Goal: Book appointment/travel/reservation

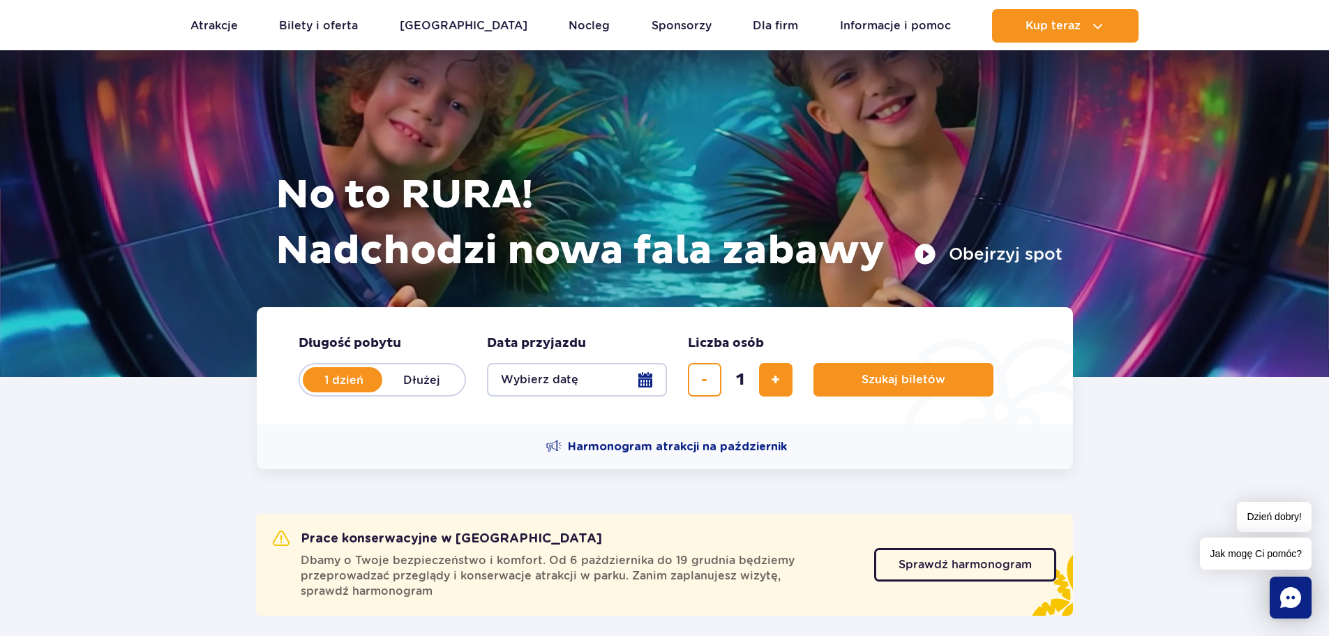
scroll to position [70, 0]
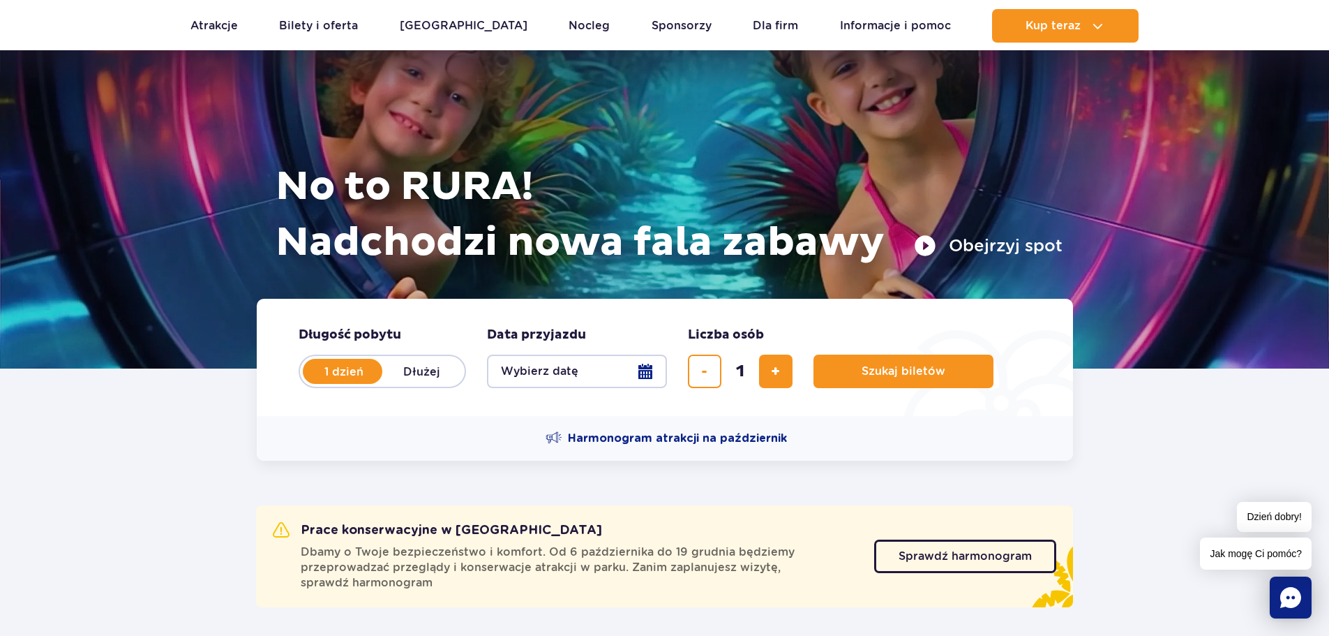
click at [642, 373] on button "Wybierz datę" at bounding box center [577, 370] width 180 height 33
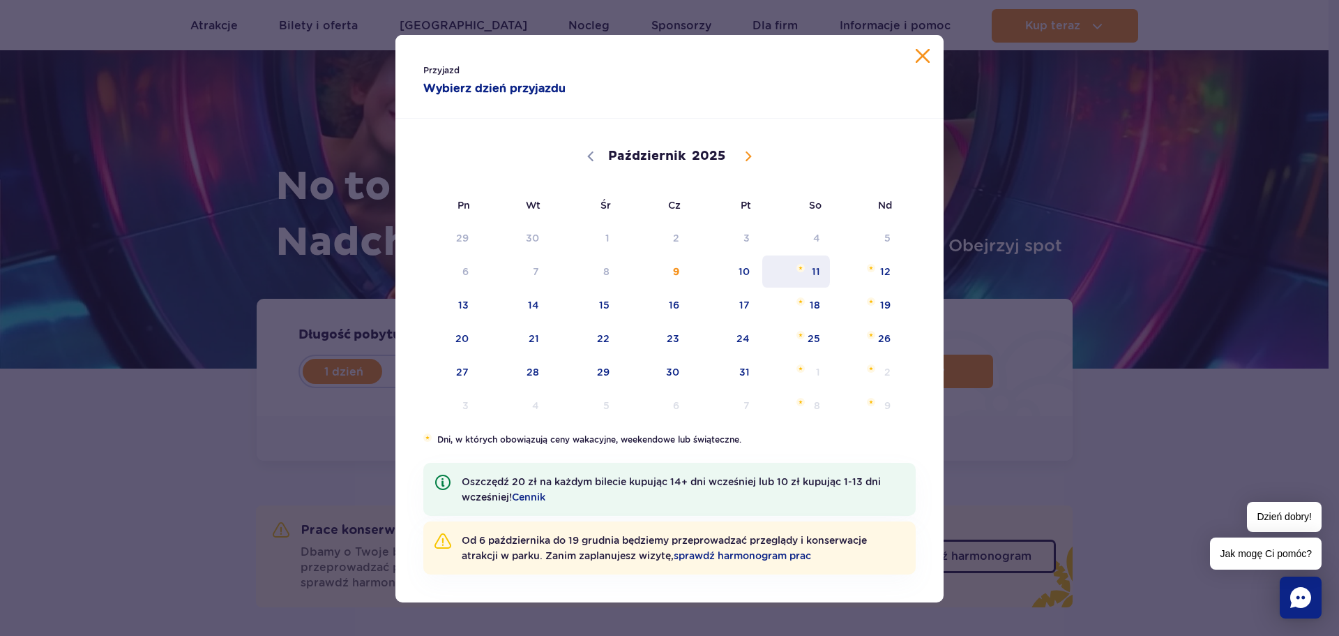
click at [808, 270] on span "11" at bounding box center [796, 271] width 70 height 32
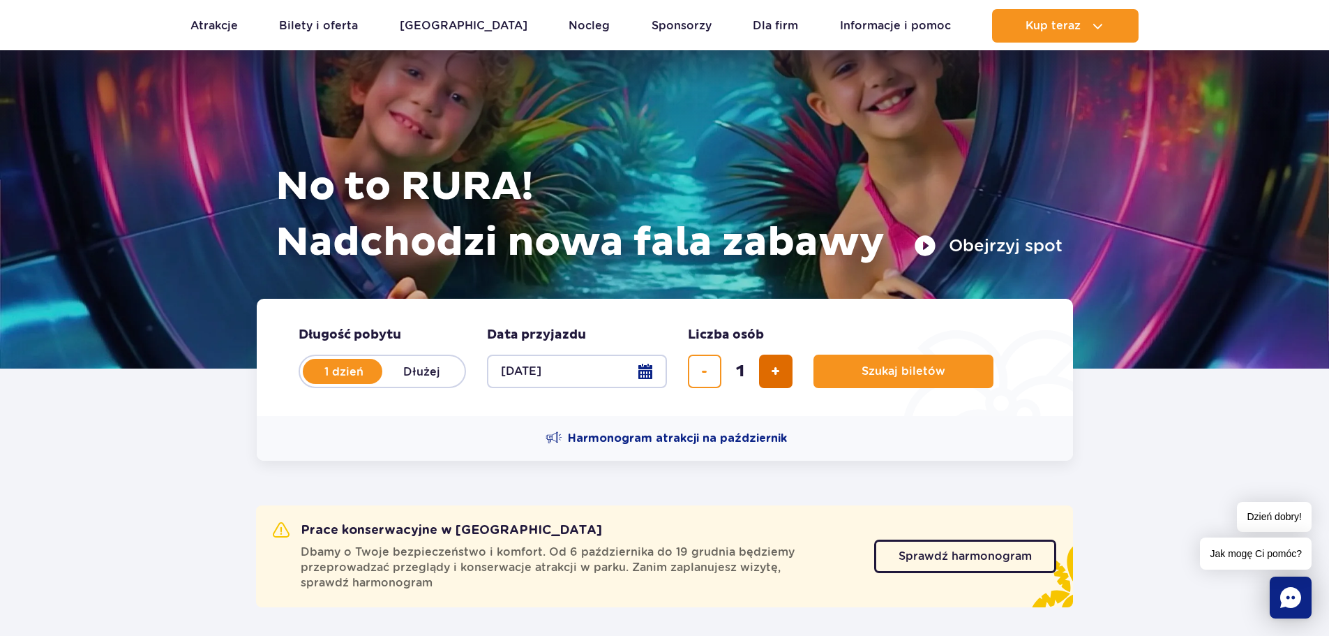
click at [779, 371] on span "dodaj bilet" at bounding box center [775, 371] width 9 height 0
type input "2"
click at [894, 372] on span "Szukaj biletów" at bounding box center [898, 371] width 84 height 13
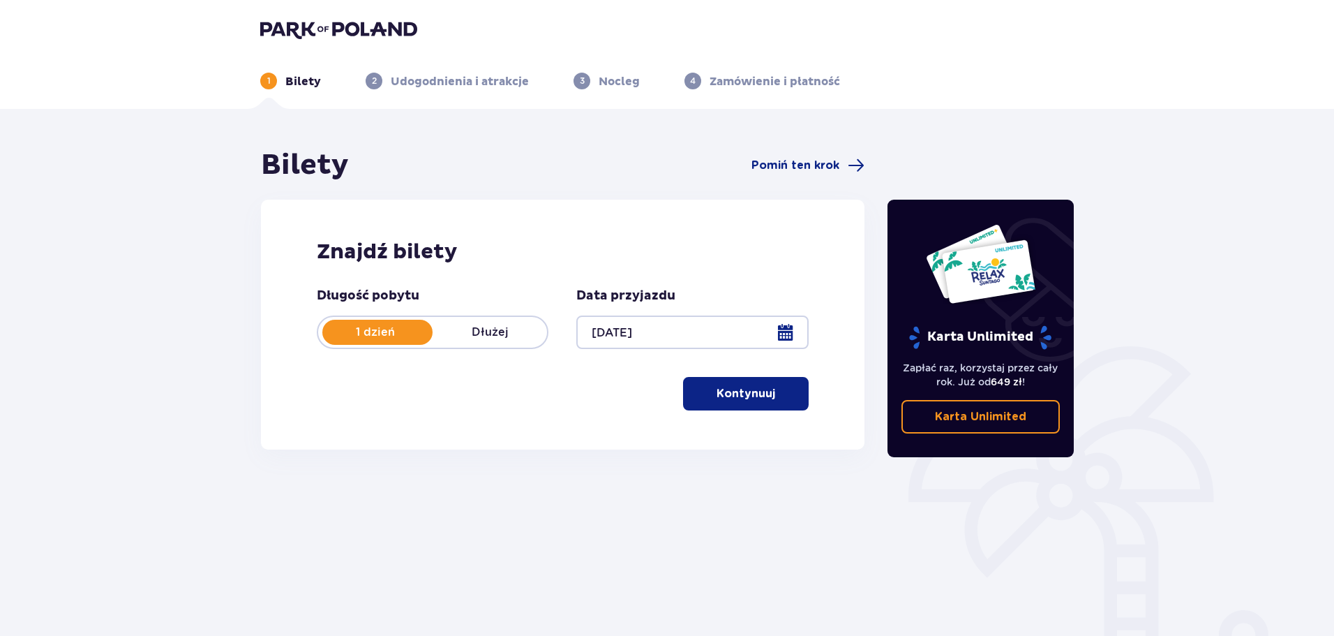
click at [721, 403] on button "Kontynuuj" at bounding box center [746, 393] width 126 height 33
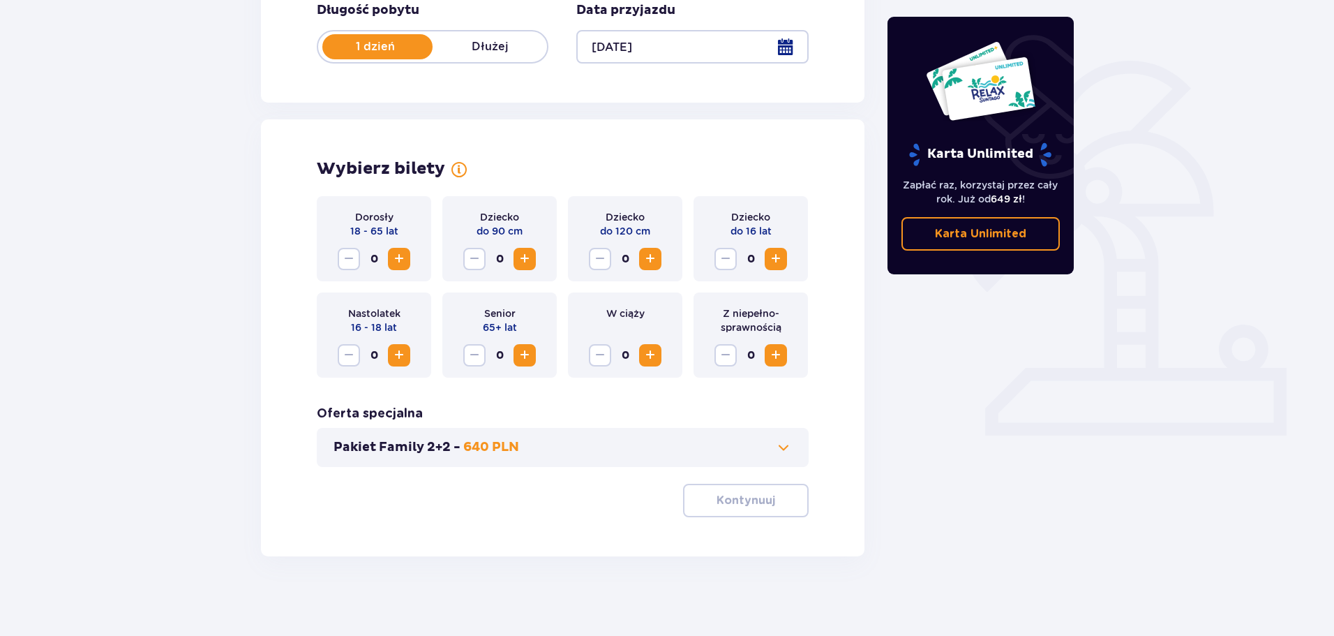
scroll to position [290, 0]
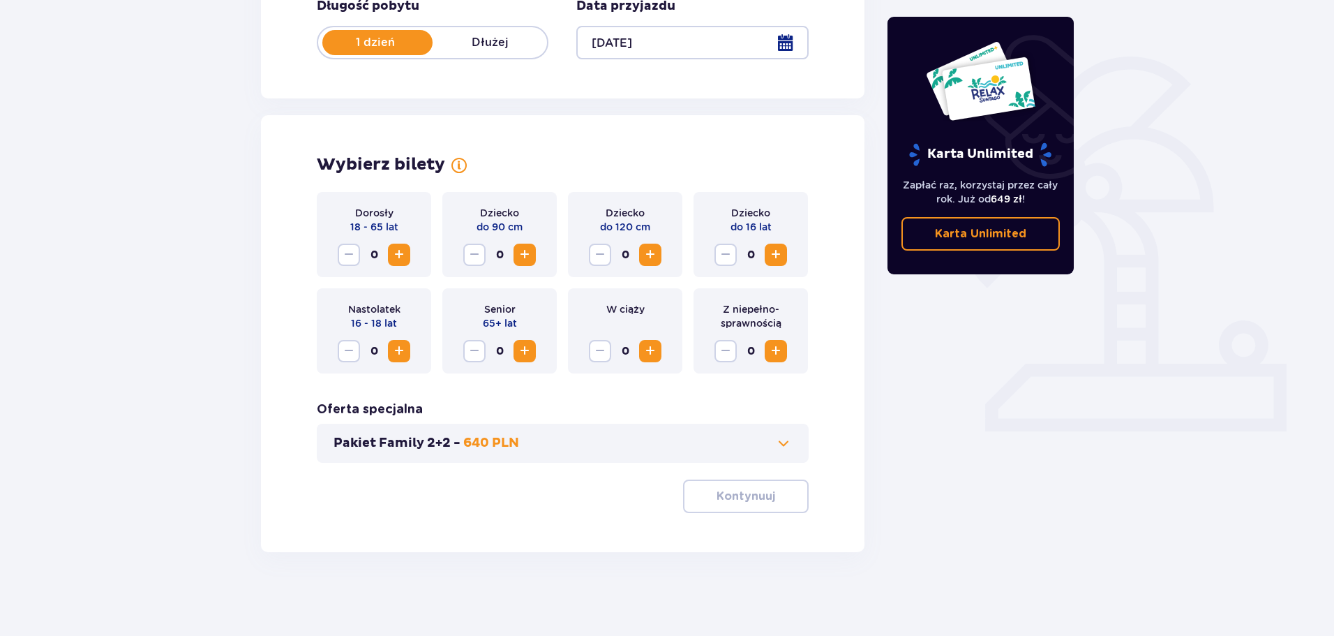
click at [405, 257] on span "Zwiększ" at bounding box center [399, 254] width 17 height 17
click at [753, 490] on p "Kontynuuj" at bounding box center [745, 495] width 59 height 15
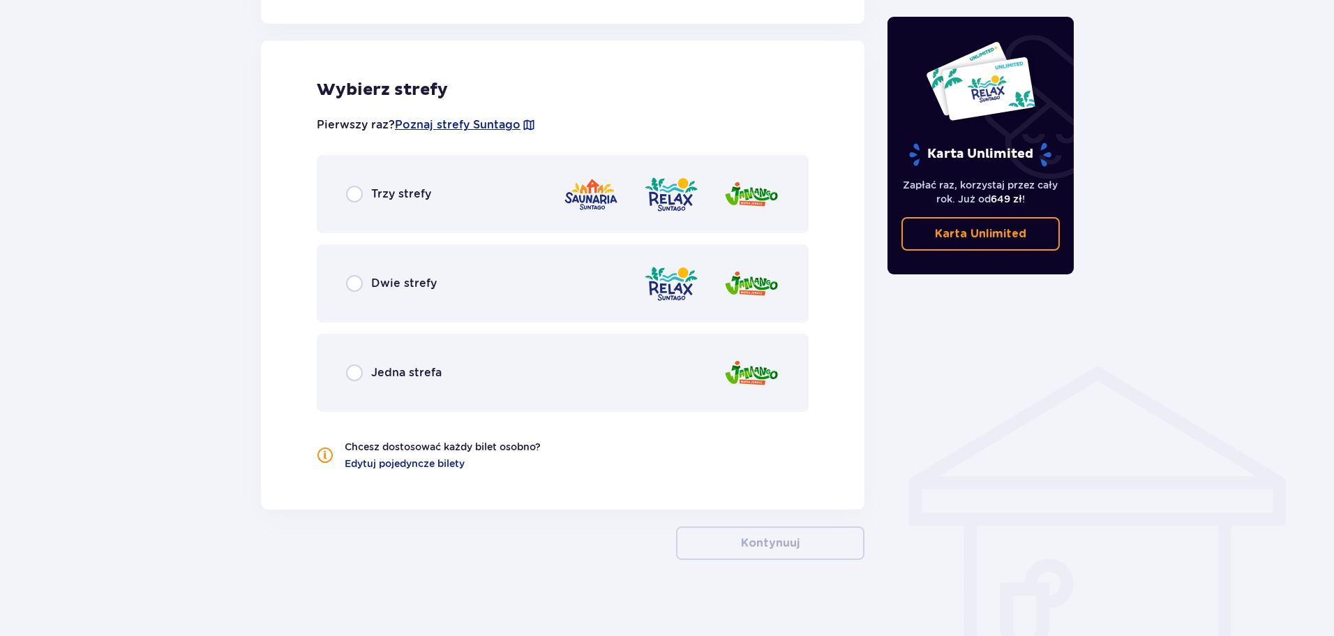
scroll to position [774, 0]
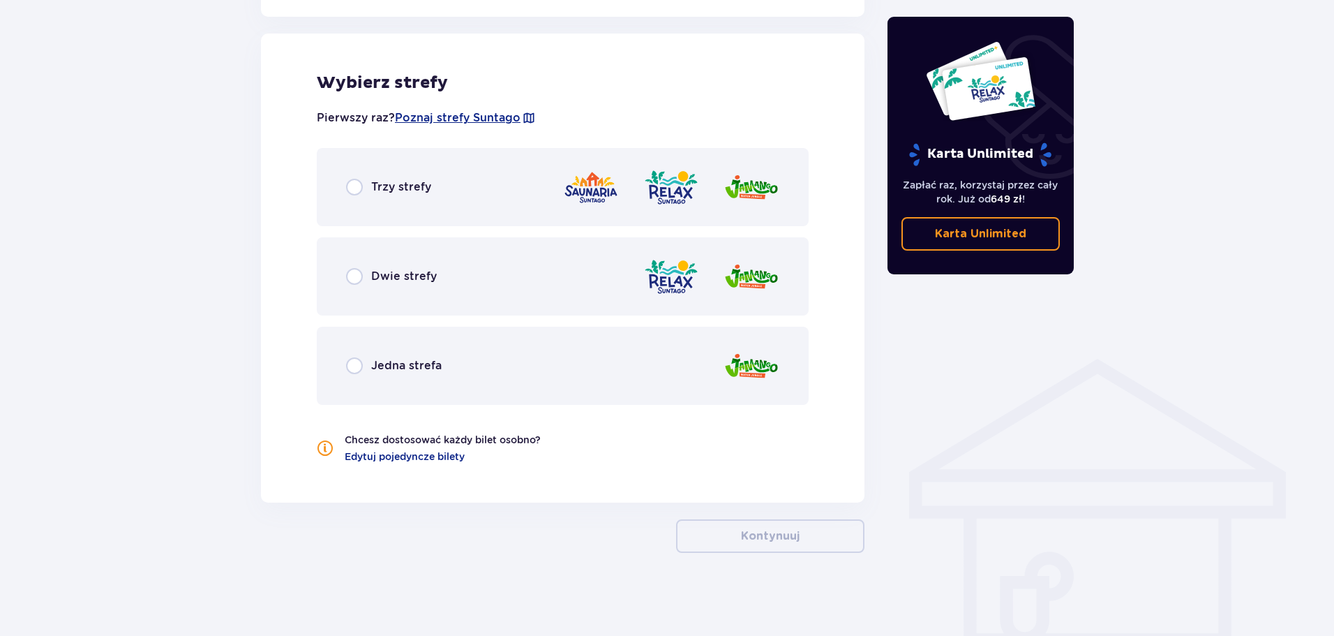
click at [366, 181] on div "Trzy strefy" at bounding box center [388, 187] width 85 height 17
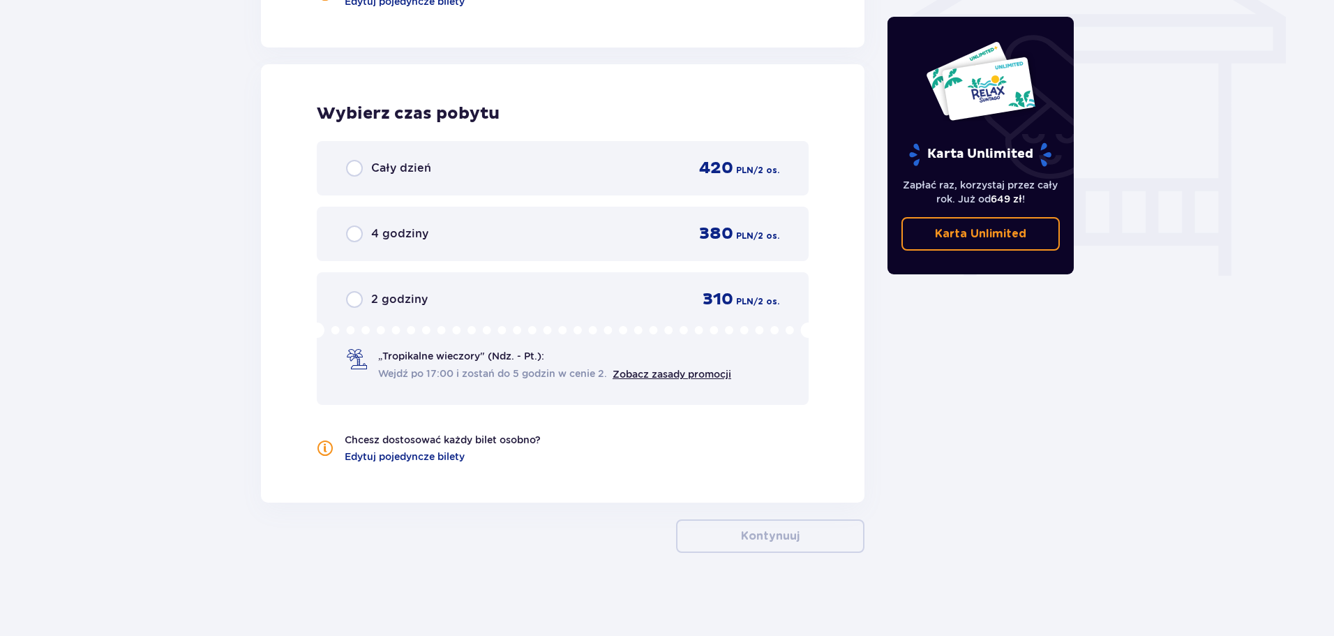
scroll to position [1230, 0]
click at [355, 235] on input "radio" at bounding box center [354, 233] width 17 height 17
radio input "true"
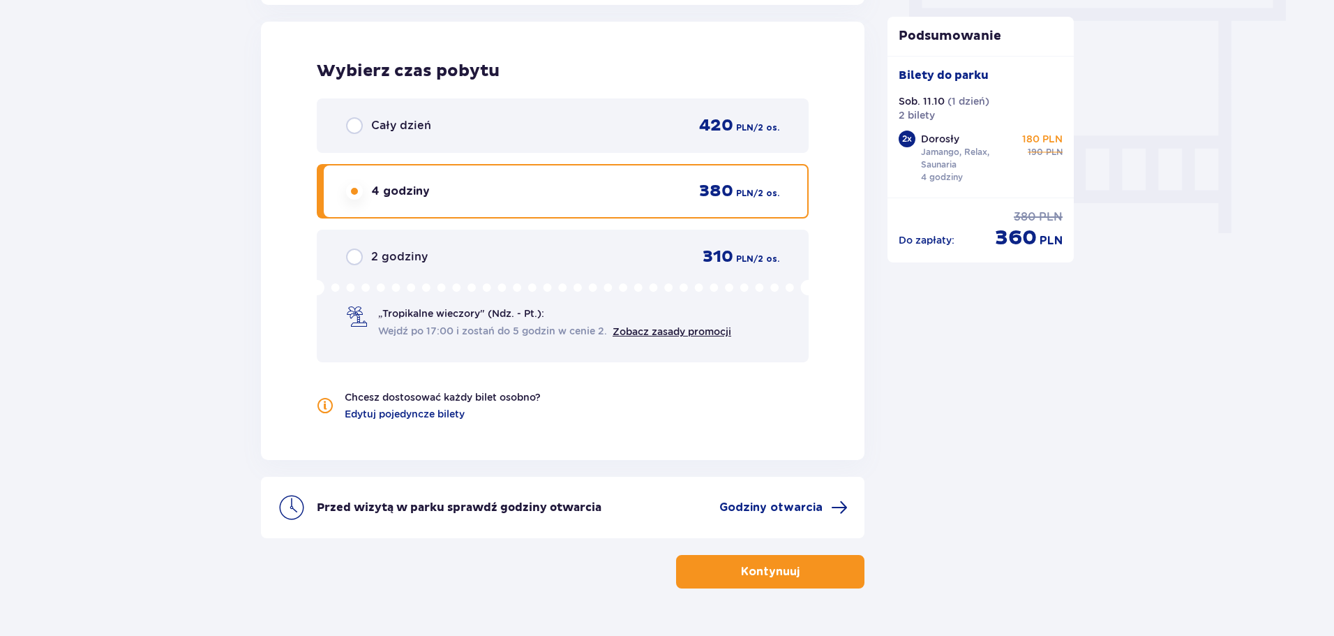
scroll to position [1308, 0]
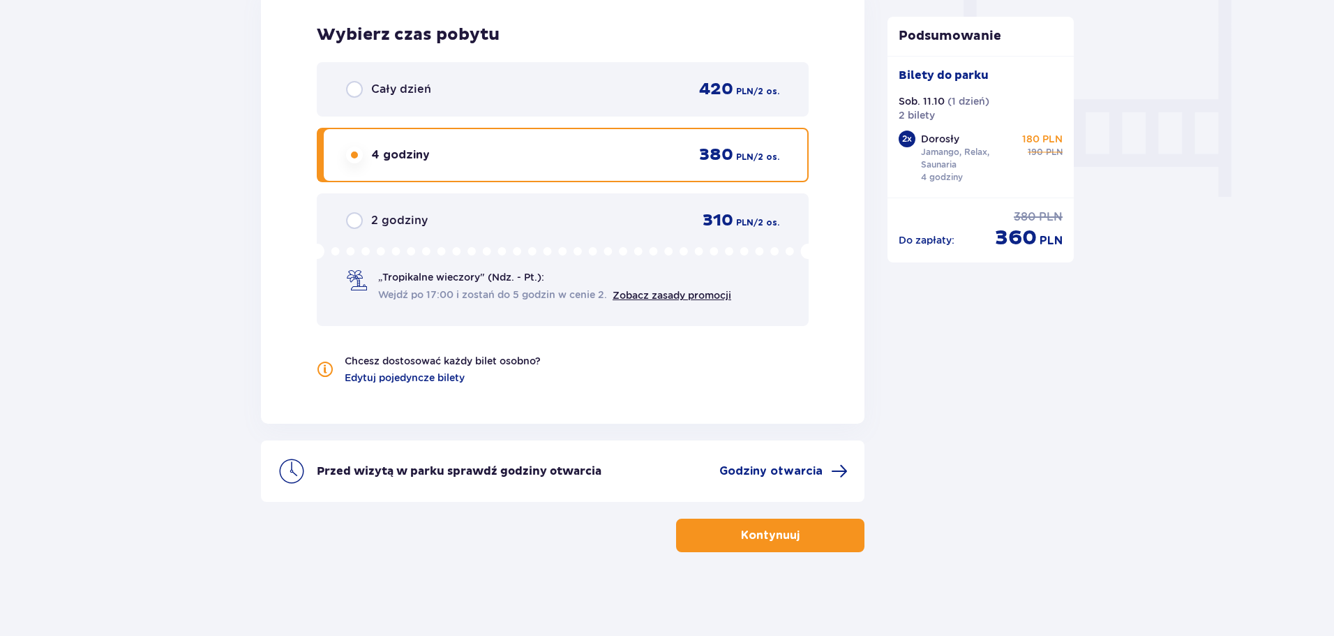
click at [801, 532] on span "button" at bounding box center [802, 535] width 17 height 17
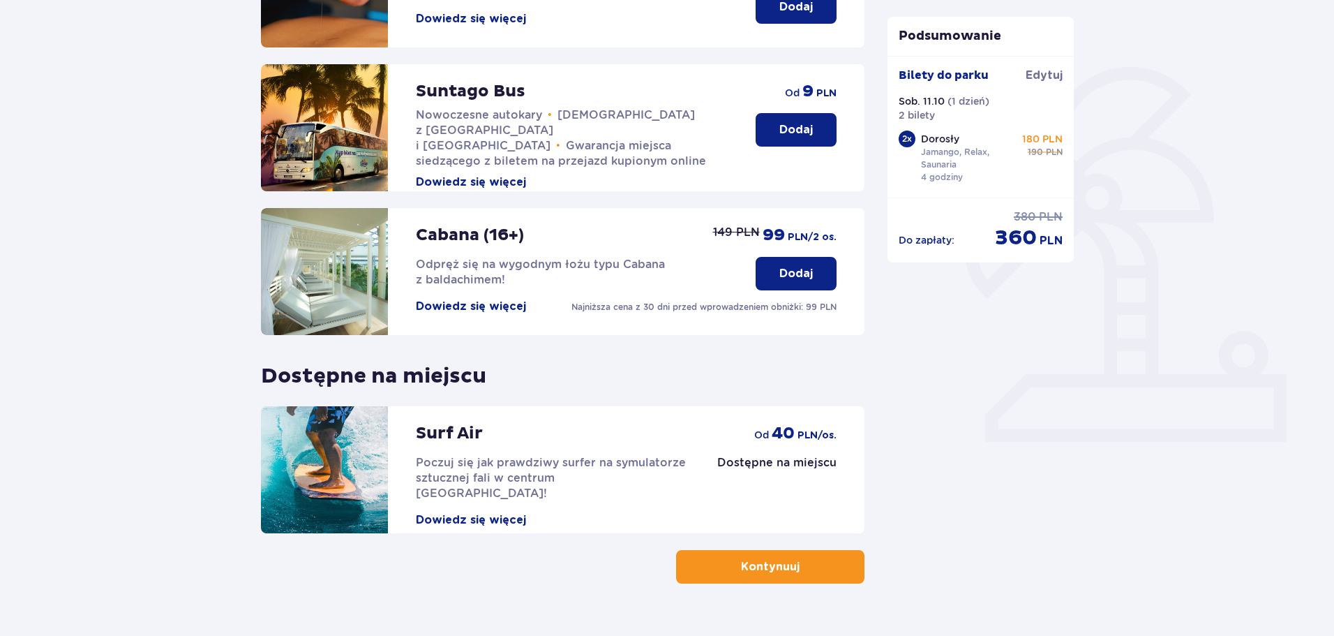
click at [793, 572] on button "Kontynuuj" at bounding box center [770, 566] width 188 height 33
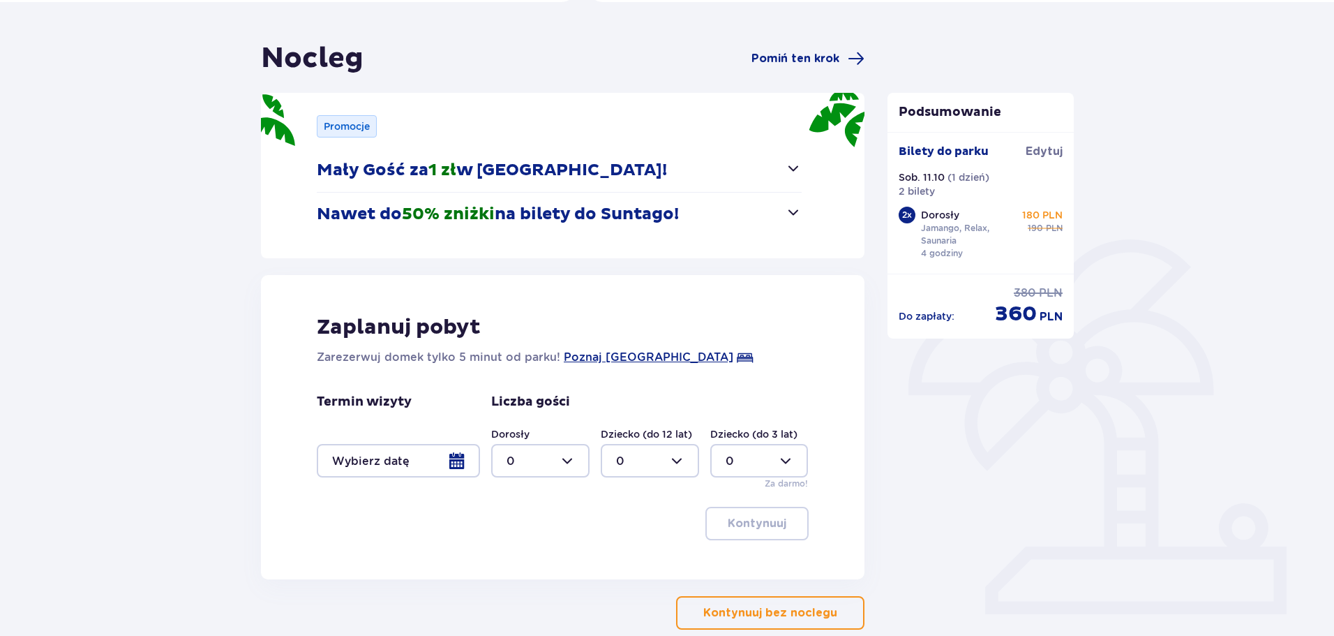
scroll to position [140, 0]
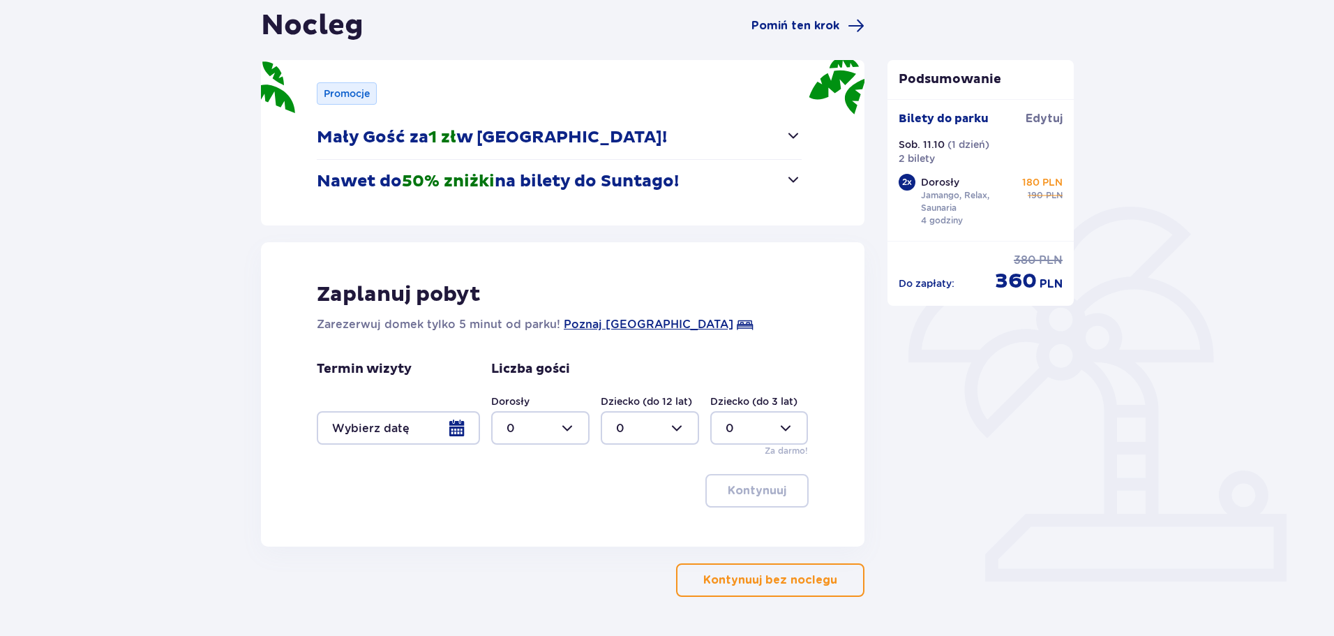
click at [460, 430] on div at bounding box center [398, 427] width 163 height 33
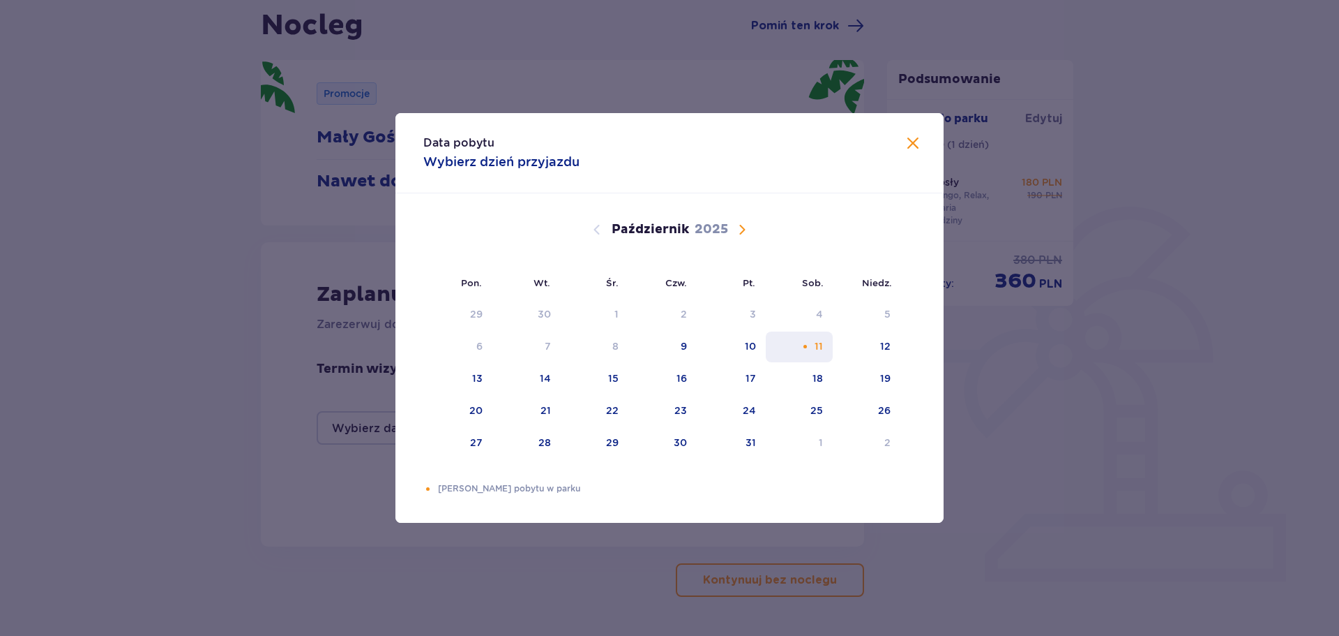
click at [823, 350] on div "11" at bounding box center [819, 346] width 8 height 14
click at [885, 353] on div "12" at bounding box center [867, 346] width 68 height 31
type input "[DATE] - [DATE]"
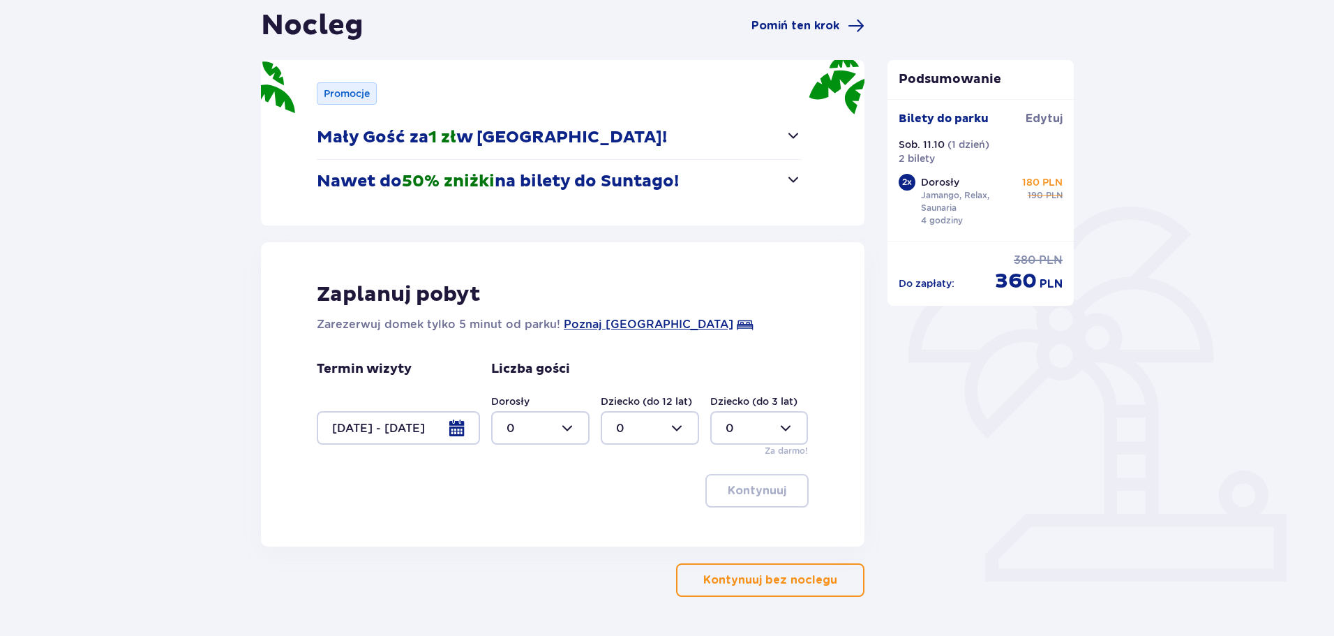
click at [576, 426] on div at bounding box center [540, 427] width 98 height 33
click at [518, 527] on div "2" at bounding box center [540, 528] width 68 height 15
type input "2"
click at [744, 482] on button "Kontynuuj" at bounding box center [756, 490] width 103 height 33
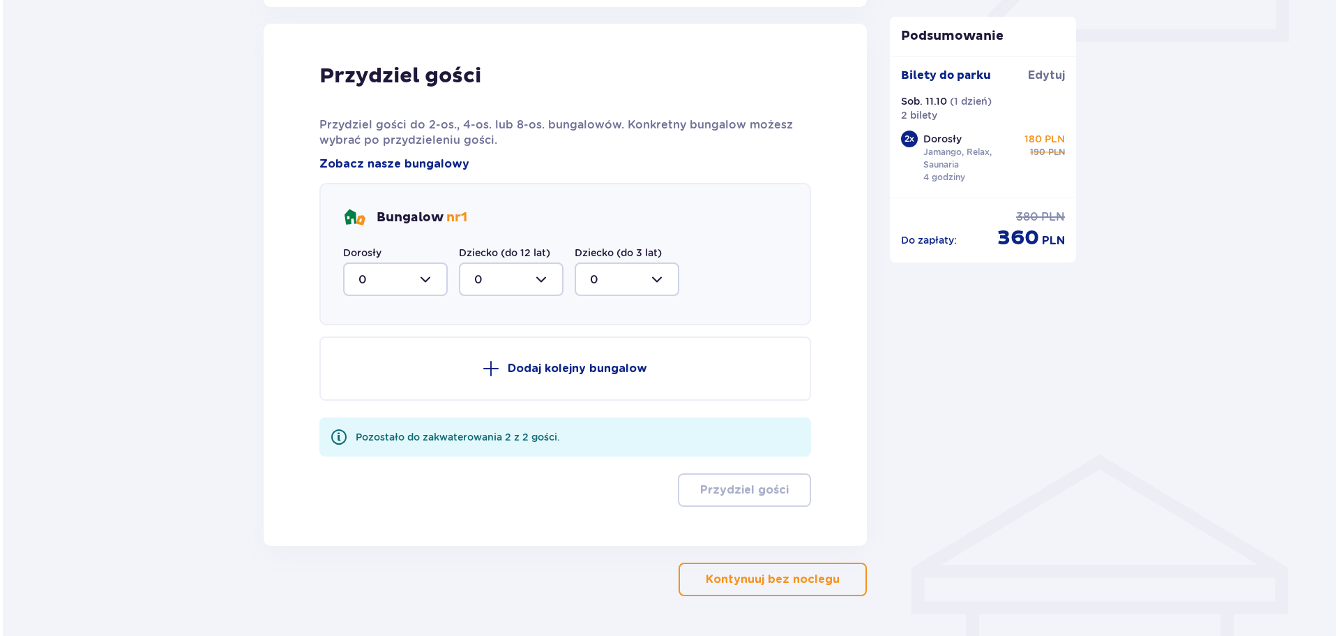
scroll to position [686, 0]
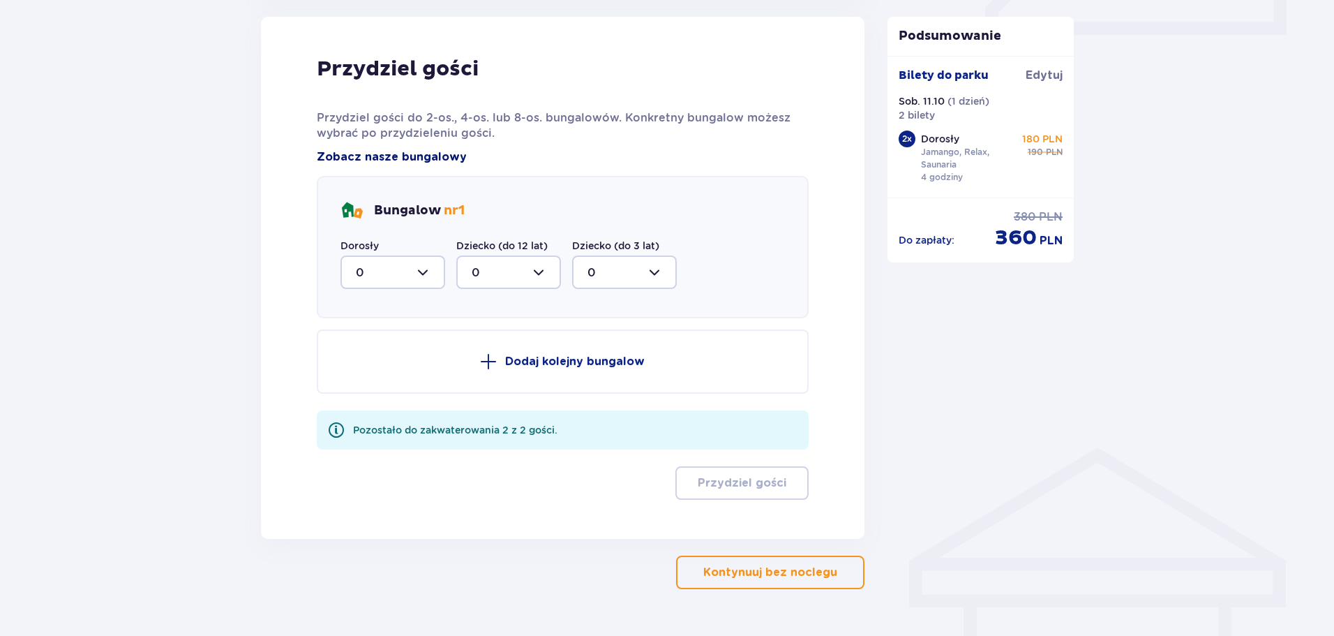
click at [416, 159] on span "Zobacz nasze bungalowy" at bounding box center [392, 156] width 150 height 15
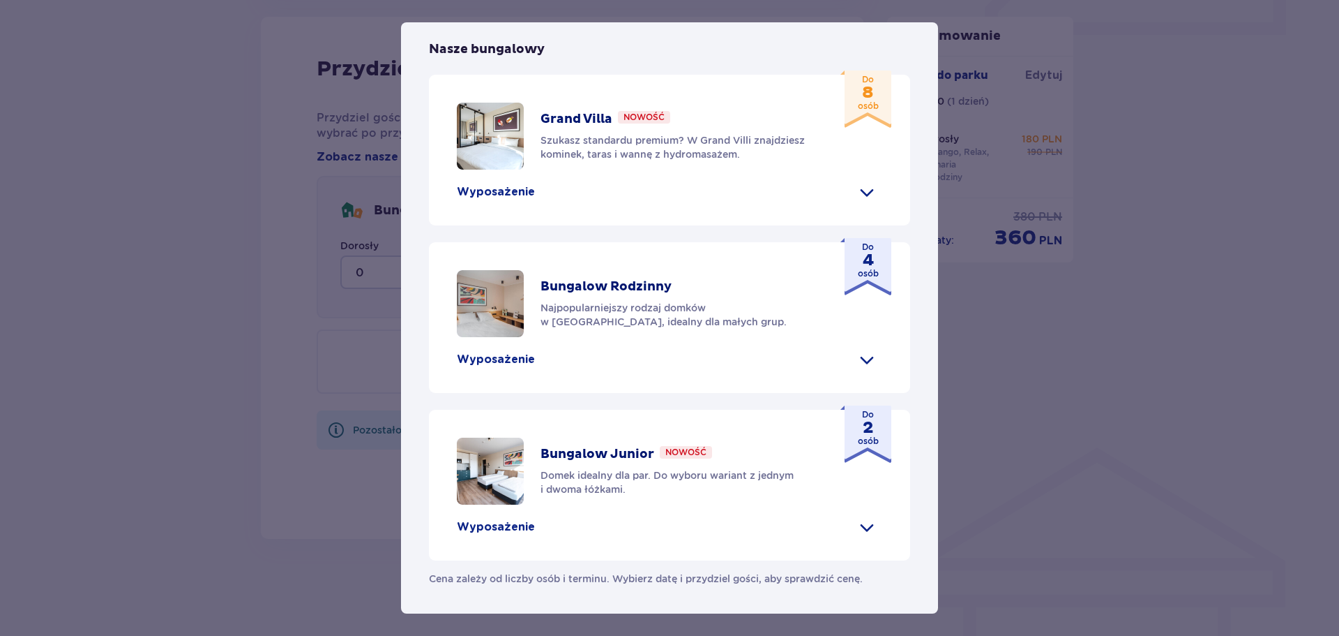
scroll to position [580, 0]
click at [255, 327] on div "[GEOGRAPHIC_DATA] [GEOGRAPHIC_DATA] to idealne miejsce dla fanów dobrej zabawy …" at bounding box center [669, 318] width 1339 height 636
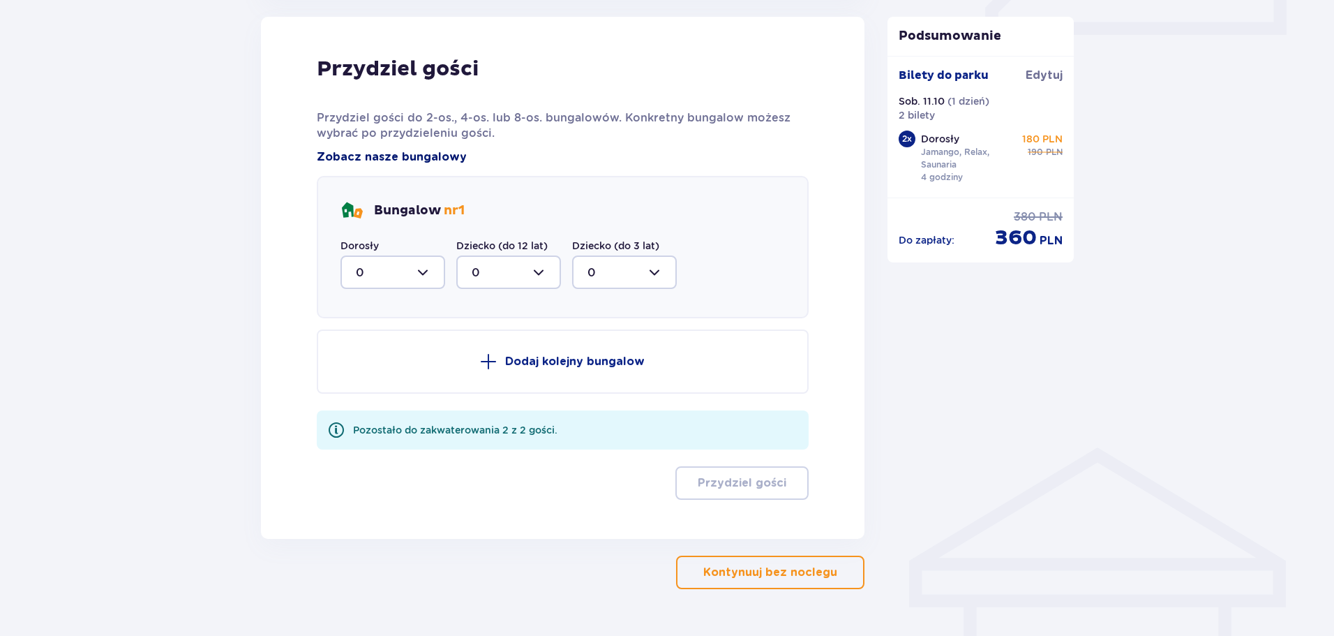
click at [419, 154] on span "Zobacz nasze bungalowy" at bounding box center [392, 156] width 150 height 15
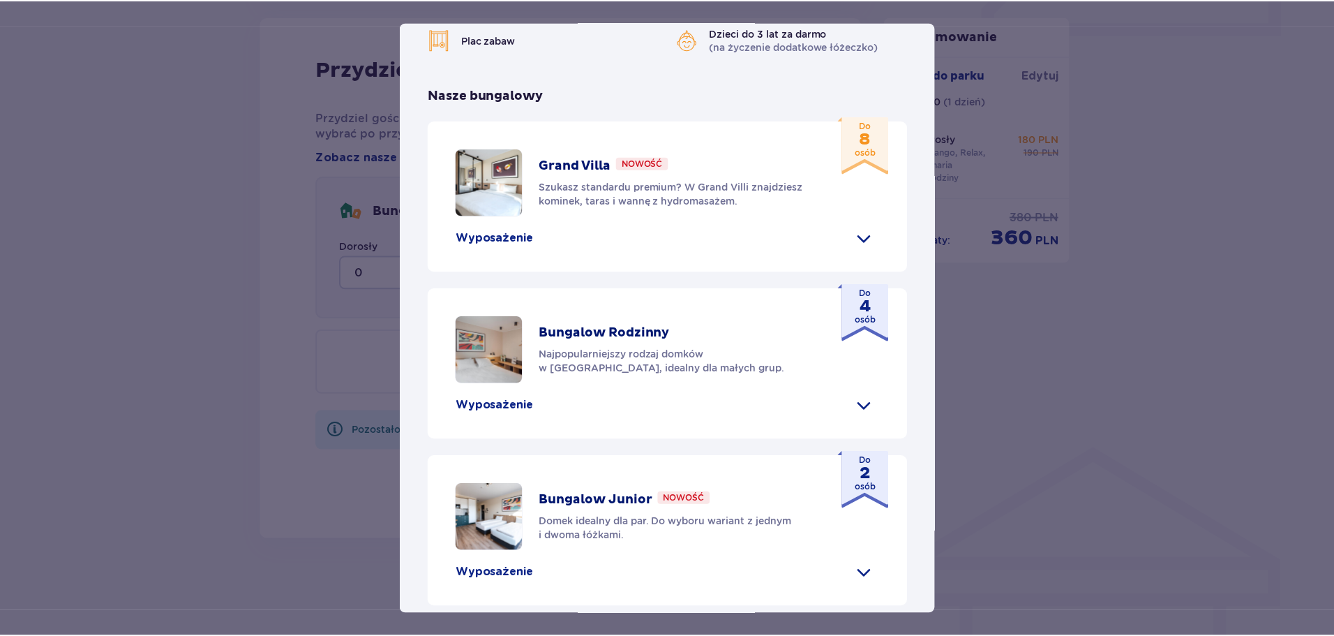
scroll to position [580, 0]
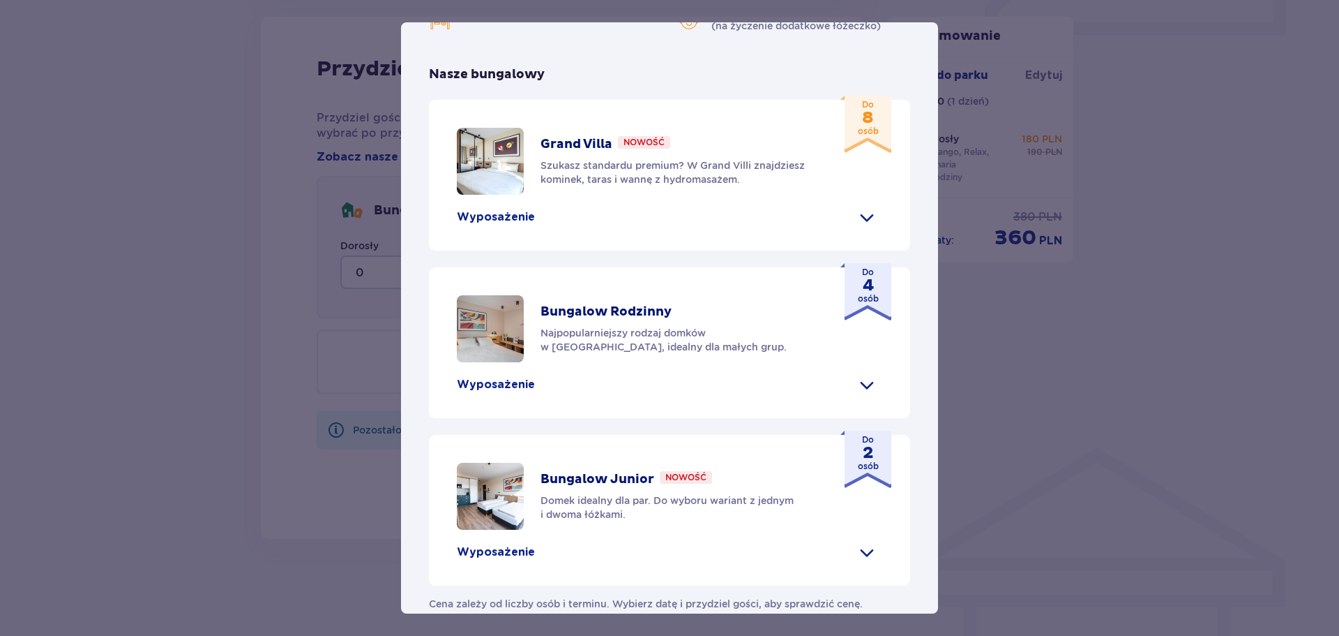
click at [160, 284] on div "[GEOGRAPHIC_DATA] [GEOGRAPHIC_DATA] to idealne miejsce dla fanów dobrej zabawy …" at bounding box center [669, 318] width 1339 height 636
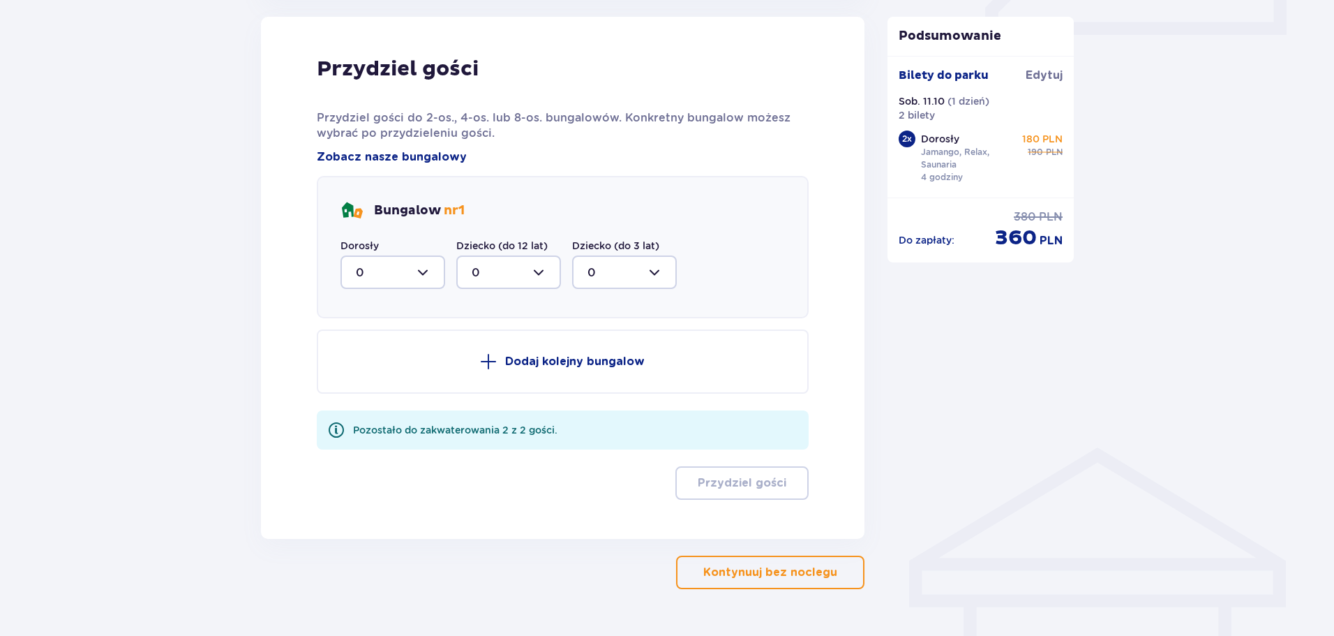
click at [465, 211] on span "nr 1" at bounding box center [454, 210] width 21 height 16
click at [427, 269] on div at bounding box center [392, 271] width 105 height 33
click at [368, 374] on div "2" at bounding box center [393, 373] width 74 height 15
type input "2"
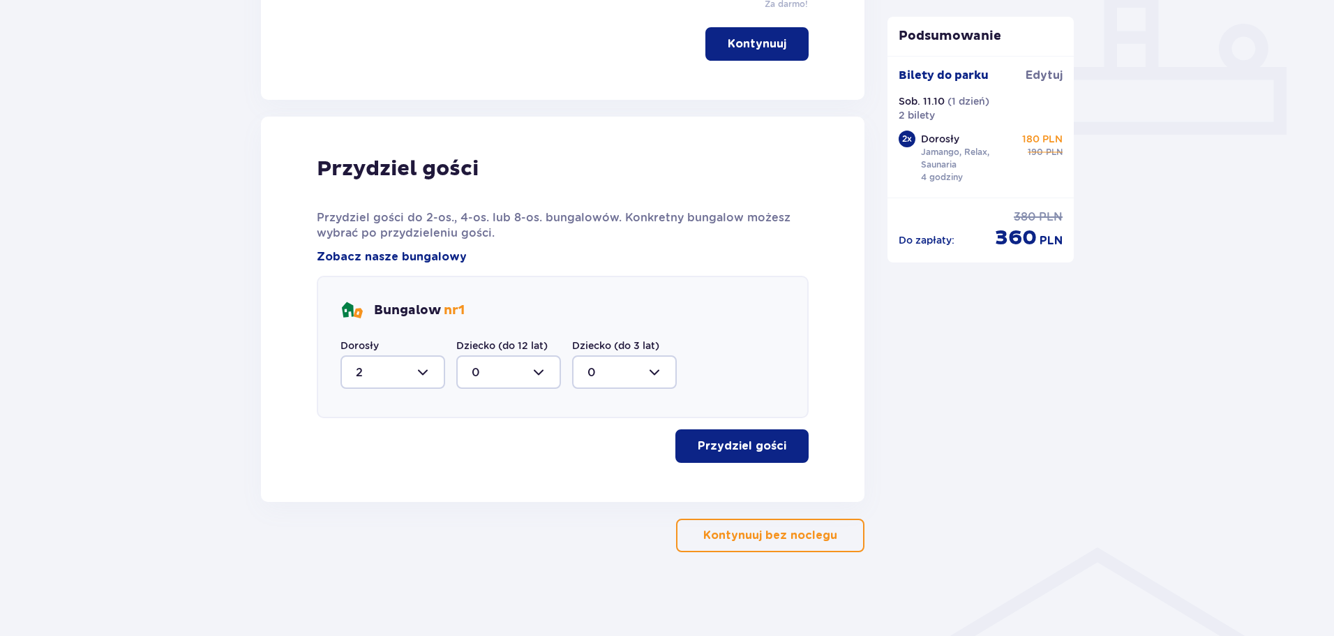
click at [728, 456] on button "Przydziel gości" at bounding box center [741, 445] width 133 height 33
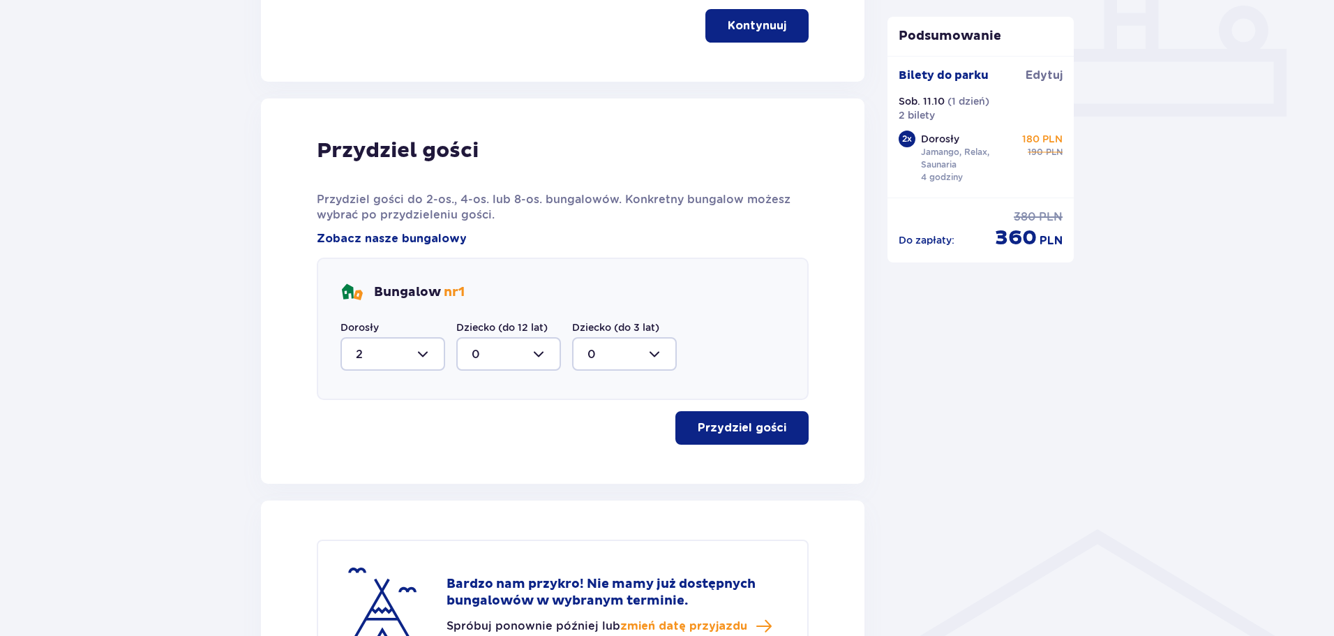
scroll to position [533, 0]
